Goal: Feedback & Contribution: Leave review/rating

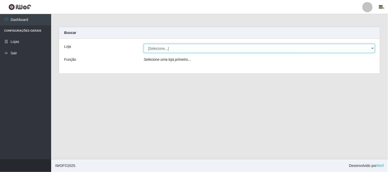
click at [197, 46] on select "[Selecione...] Casatudo BR" at bounding box center [259, 48] width 231 height 9
select select "197"
click at [144, 44] on select "[Selecione...] Casatudo BR" at bounding box center [259, 48] width 231 height 9
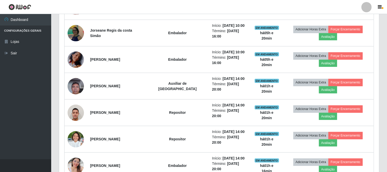
scroll to position [304, 0]
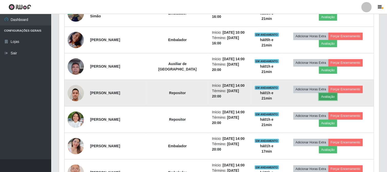
click at [337, 93] on button "Avaliação" at bounding box center [328, 96] width 18 height 7
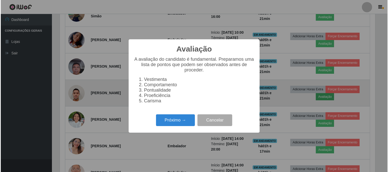
scroll to position [106, 316]
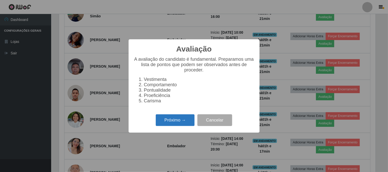
click at [180, 121] on button "Próximo →" at bounding box center [175, 121] width 39 height 12
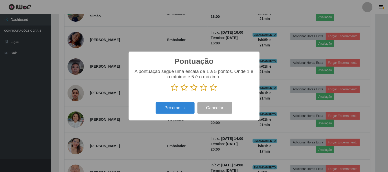
scroll to position [255548, 255338]
click at [183, 89] on icon at bounding box center [184, 88] width 7 height 8
click at [181, 92] on input "radio" at bounding box center [181, 92] width 0 height 0
click at [176, 107] on button "Próximo →" at bounding box center [175, 108] width 39 height 12
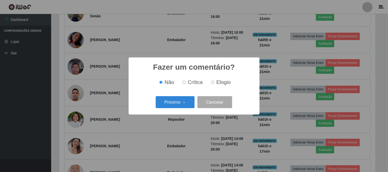
click at [185, 83] on input "Crítica" at bounding box center [183, 82] width 3 height 3
radio input "true"
click at [178, 101] on button "Próximo →" at bounding box center [175, 102] width 39 height 12
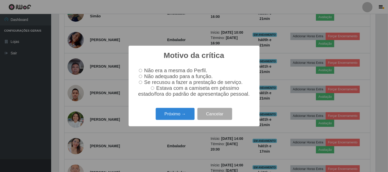
click at [141, 76] on input "Não adequado para a função." at bounding box center [140, 76] width 3 height 3
radio input "true"
click at [171, 115] on button "Próximo →" at bounding box center [175, 114] width 39 height 12
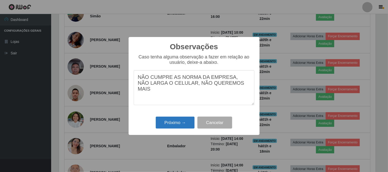
type textarea "NÃO CUMPRE AS NORMA DA EMPRESA, NÃO LARGA O CELULAR, NÃO QUEREMOS MAIS"
click at [180, 120] on button "Próximo →" at bounding box center [175, 123] width 39 height 12
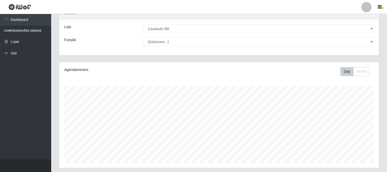
scroll to position [133, 0]
